Goal: Task Accomplishment & Management: Manage account settings

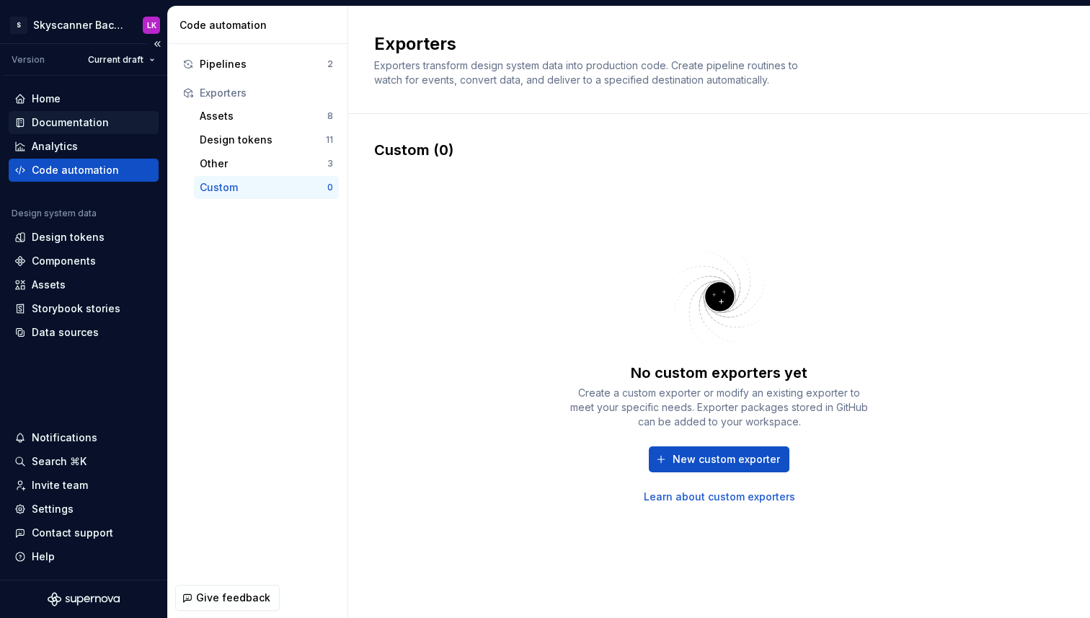
click at [94, 117] on div "Documentation" at bounding box center [70, 122] width 77 height 14
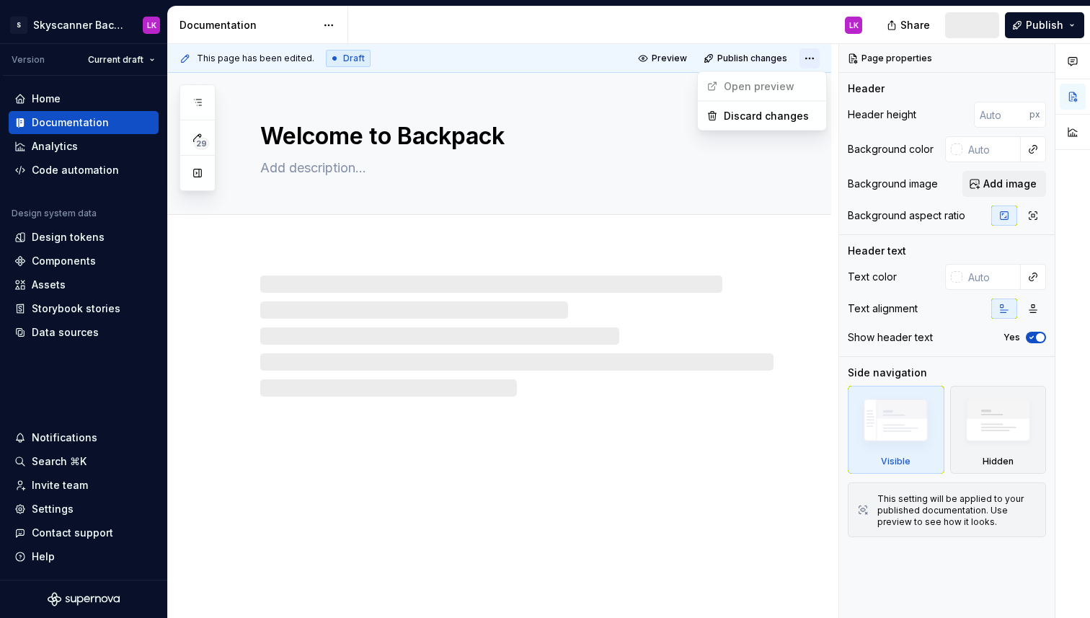
click at [820, 59] on html "S Skyscanner Backpack LK Version Current draft Home Documentation Analytics Cod…" at bounding box center [545, 309] width 1090 height 618
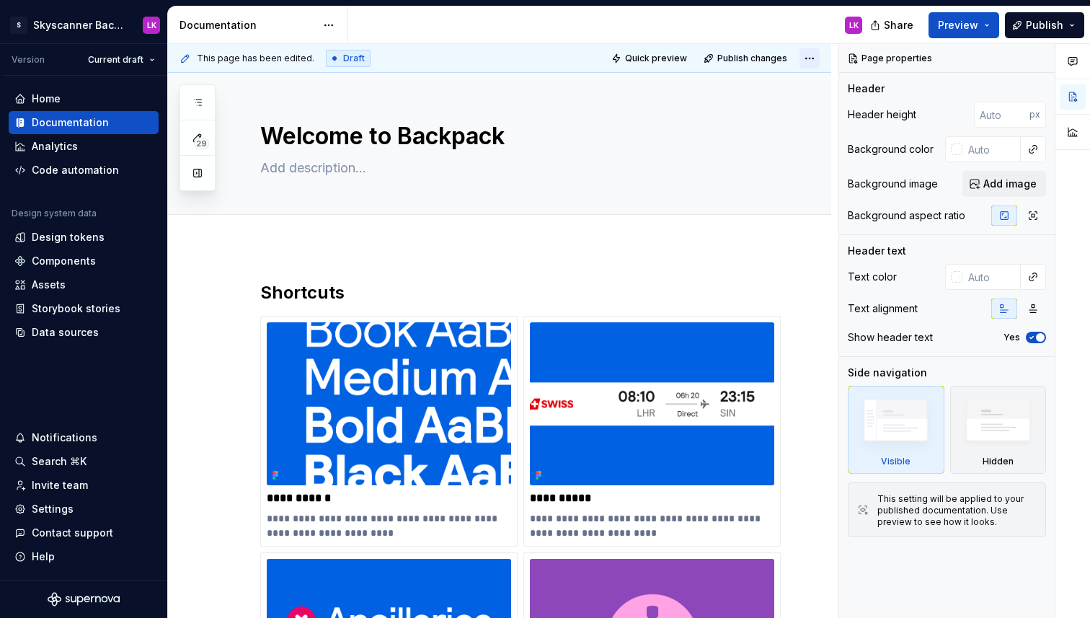
click at [820, 59] on html "S Skyscanner Backpack LK Version Current draft Home Documentation Analytics Cod…" at bounding box center [545, 309] width 1090 height 618
click at [334, 22] on html "S Skyscanner Backpack LK Version Current draft Home Documentation Analytics Cod…" at bounding box center [545, 309] width 1090 height 618
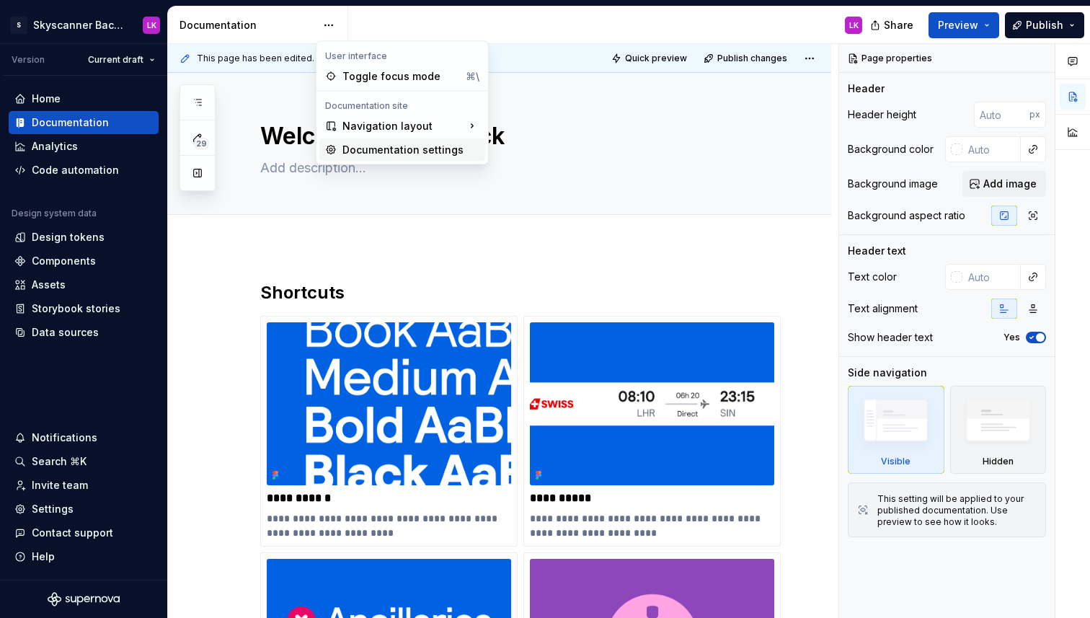
click at [343, 149] on div "Documentation settings" at bounding box center [410, 150] width 137 height 14
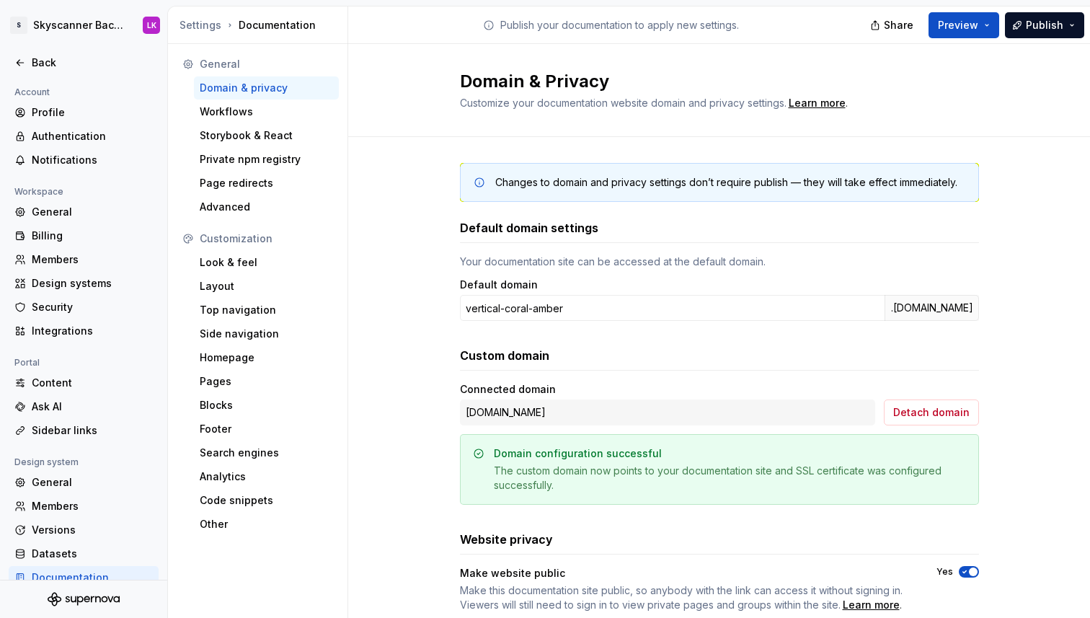
scroll to position [105, 0]
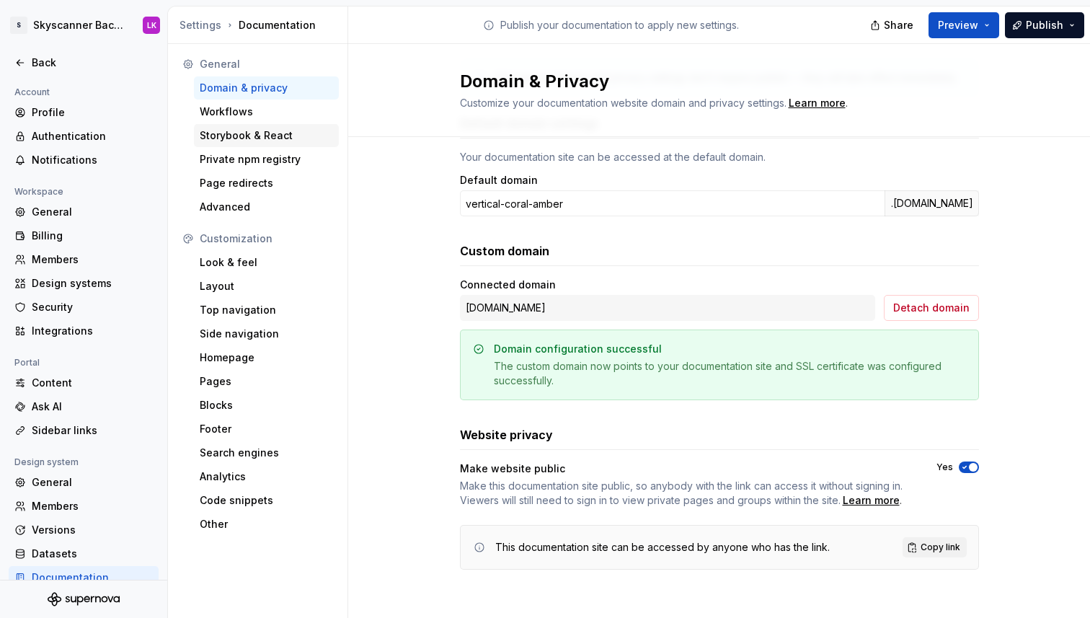
click at [265, 134] on div "Storybook & React" at bounding box center [266, 135] width 133 height 14
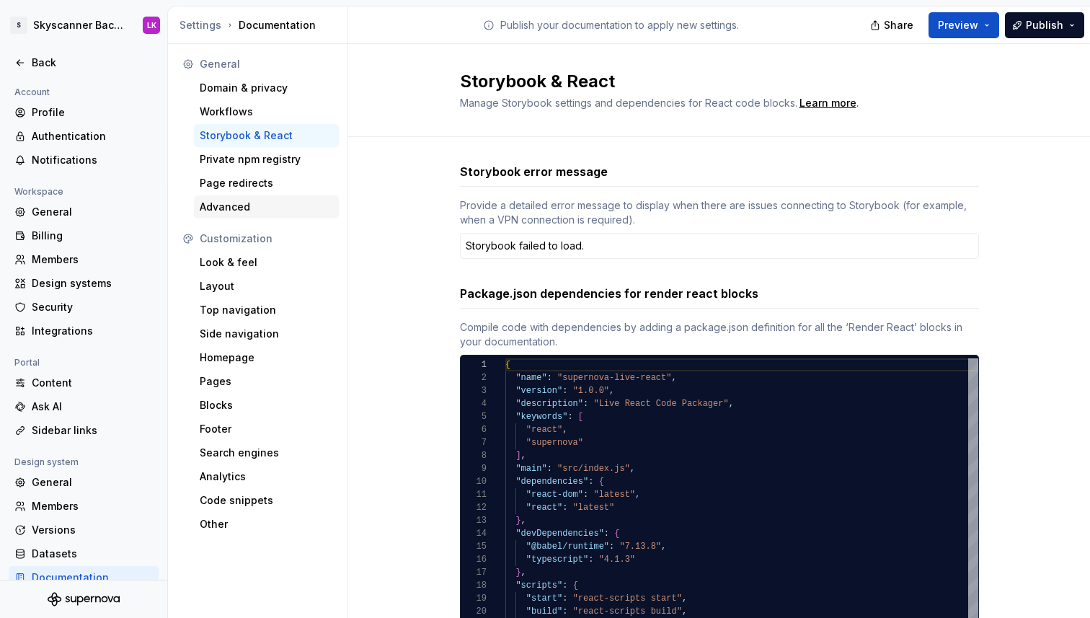
type textarea "*"
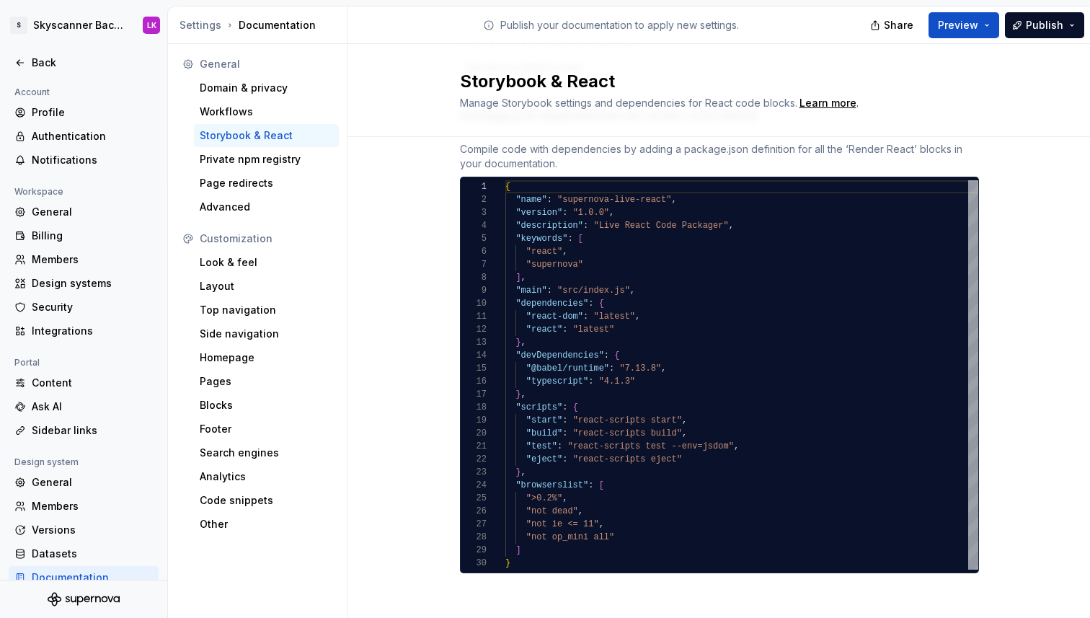
scroll to position [182, 0]
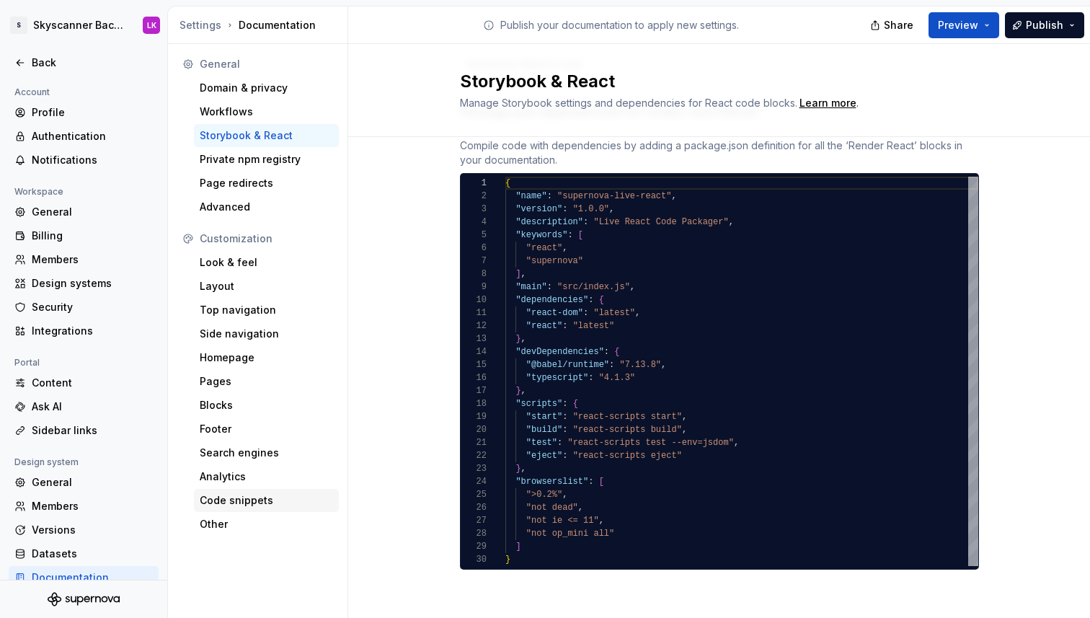
click at [252, 500] on div "Code snippets" at bounding box center [266, 500] width 133 height 14
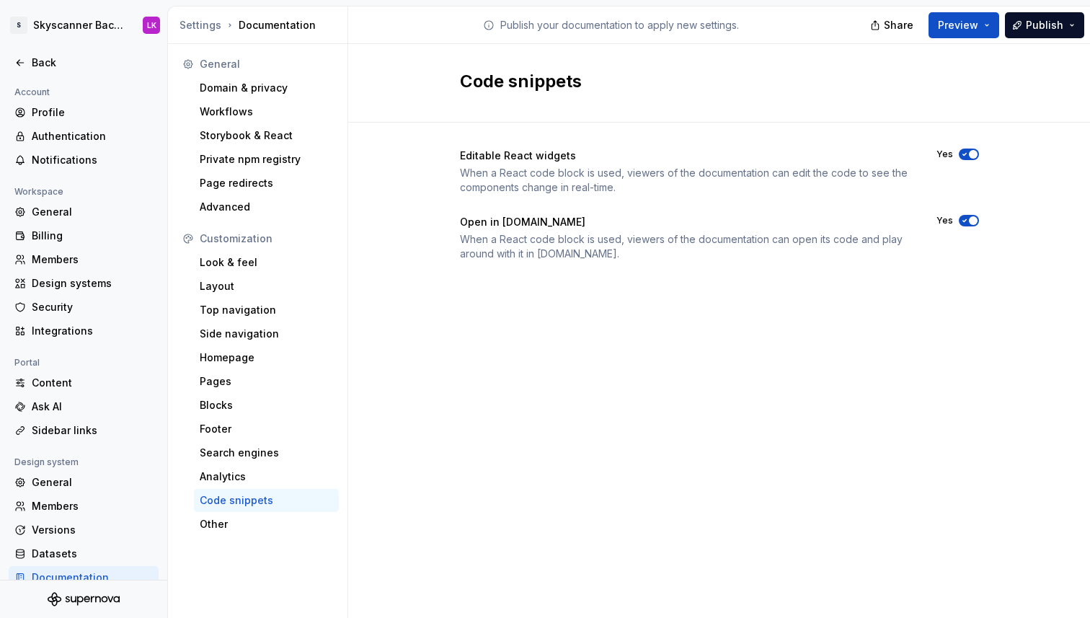
scroll to position [17, 0]
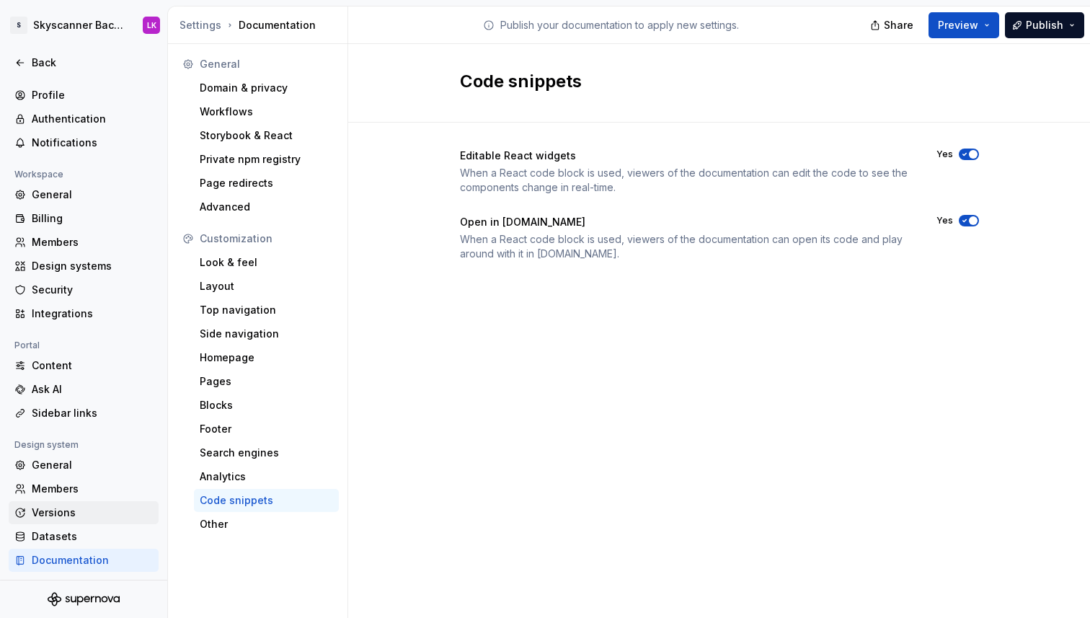
click at [55, 518] on div "Versions" at bounding box center [92, 512] width 121 height 14
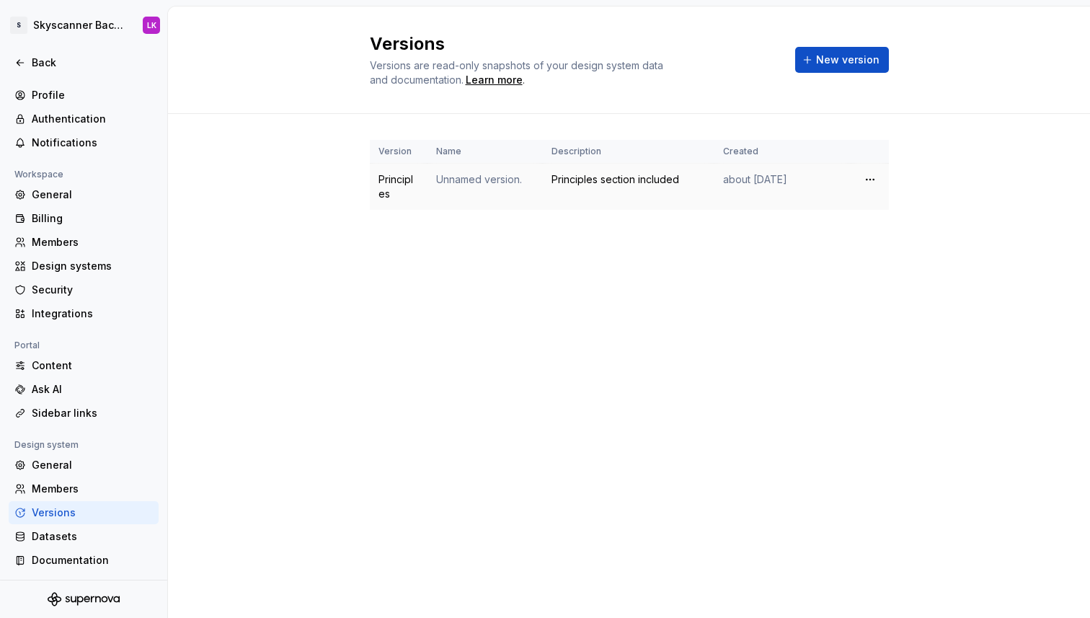
click at [637, 180] on div "Principles section included" at bounding box center [628, 179] width 154 height 14
click at [494, 185] on td "Unnamed version." at bounding box center [484, 187] width 115 height 47
click at [881, 177] on td at bounding box center [869, 187] width 37 height 47
click at [876, 177] on html "S Skyscanner Backpack LK Back Account Profile Authentication Notifications Work…" at bounding box center [545, 309] width 1090 height 618
click at [932, 169] on html "S Skyscanner Backpack LK Back Account Profile Authentication Notifications Work…" at bounding box center [545, 309] width 1090 height 618
